Goal: Task Accomplishment & Management: Use online tool/utility

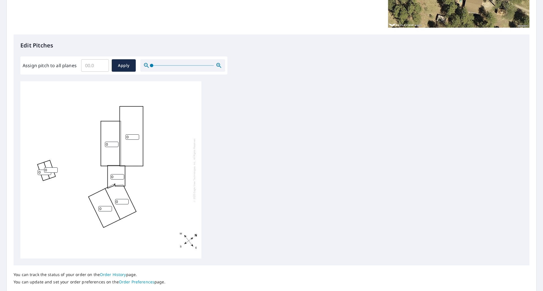
scroll to position [141, 0]
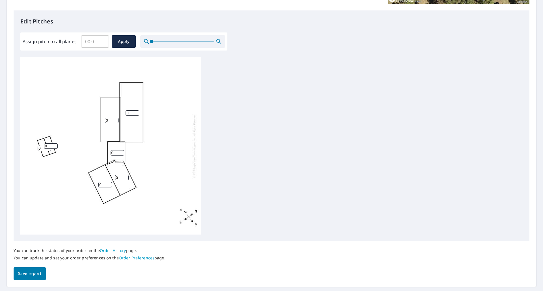
click at [131, 114] on input "0" at bounding box center [133, 113] width 14 height 5
click at [135, 112] on input "1" at bounding box center [133, 113] width 14 height 5
click at [135, 112] on input "2" at bounding box center [133, 113] width 14 height 5
click at [135, 112] on input "3" at bounding box center [133, 113] width 14 height 5
click at [135, 112] on input "4" at bounding box center [133, 113] width 14 height 5
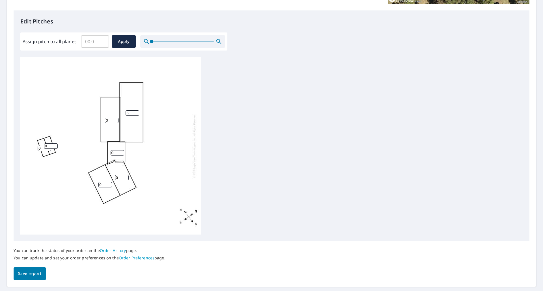
type input "5"
click at [136, 111] on input "5" at bounding box center [133, 113] width 14 height 5
click at [120, 151] on input "1" at bounding box center [118, 152] width 14 height 5
click at [120, 151] on input "2" at bounding box center [118, 152] width 14 height 5
click at [120, 151] on input "3" at bounding box center [118, 152] width 14 height 5
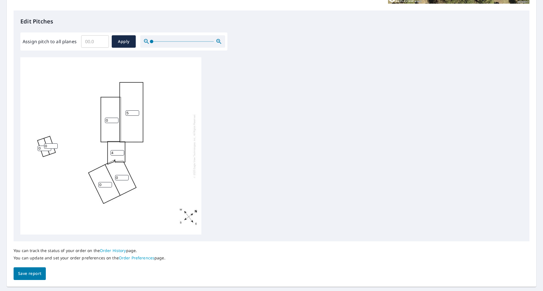
click at [120, 151] on input "4" at bounding box center [118, 152] width 14 height 5
type input "5"
click at [120, 151] on input "5" at bounding box center [118, 152] width 14 height 5
click at [126, 176] on input "1" at bounding box center [122, 177] width 14 height 5
click at [126, 176] on input "2" at bounding box center [122, 177] width 14 height 5
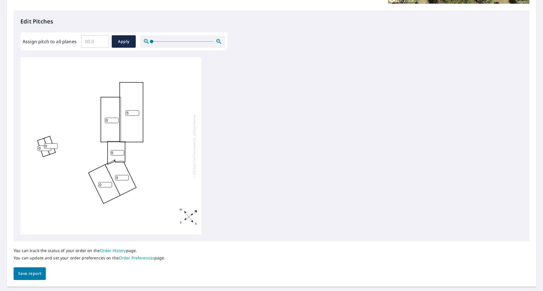
click at [126, 176] on input "3" at bounding box center [122, 177] width 14 height 5
type input "4"
click at [126, 176] on input "4" at bounding box center [122, 177] width 14 height 5
click at [109, 183] on input "0" at bounding box center [105, 184] width 14 height 5
click at [109, 184] on input "1" at bounding box center [105, 184] width 14 height 5
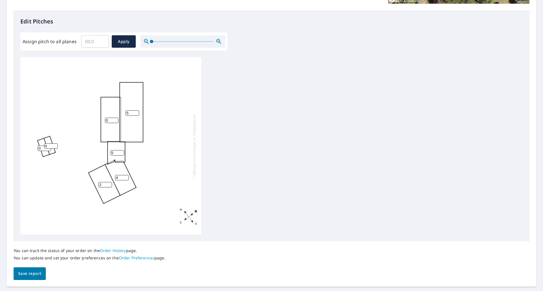
click at [109, 184] on input "2" at bounding box center [105, 184] width 14 height 5
click at [109, 184] on input "3" at bounding box center [105, 184] width 14 height 5
type input "4"
click at [109, 184] on input "4" at bounding box center [105, 184] width 14 height 5
click at [54, 145] on input "1" at bounding box center [51, 146] width 14 height 5
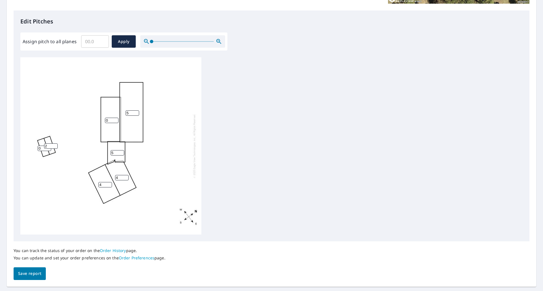
click at [54, 145] on input "2" at bounding box center [51, 146] width 14 height 5
click at [54, 145] on input "3" at bounding box center [51, 146] width 14 height 5
click at [54, 145] on input "4" at bounding box center [51, 146] width 14 height 5
type input "3"
click at [54, 147] on input "3" at bounding box center [51, 146] width 14 height 5
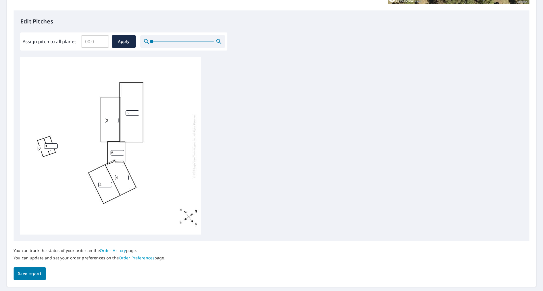
click at [42, 147] on input "0" at bounding box center [45, 148] width 14 height 5
type input "03"
click at [63, 155] on div "5 0 4 4 5 03 3" at bounding box center [110, 146] width 181 height 178
type input "4"
click at [121, 154] on input "4" at bounding box center [118, 152] width 14 height 5
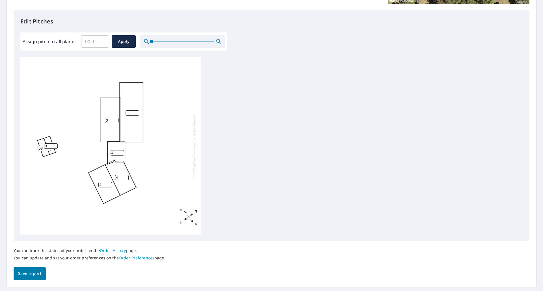
click at [33, 273] on span "Save report" at bounding box center [29, 274] width 23 height 7
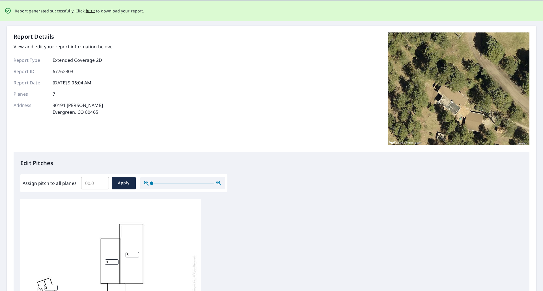
scroll to position [0, 0]
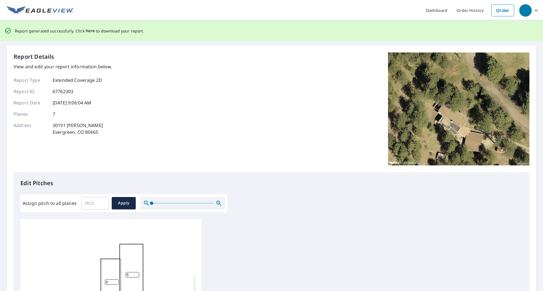
click at [90, 32] on span "here" at bounding box center [90, 30] width 9 height 7
